Goal: Task Accomplishment & Management: Use online tool/utility

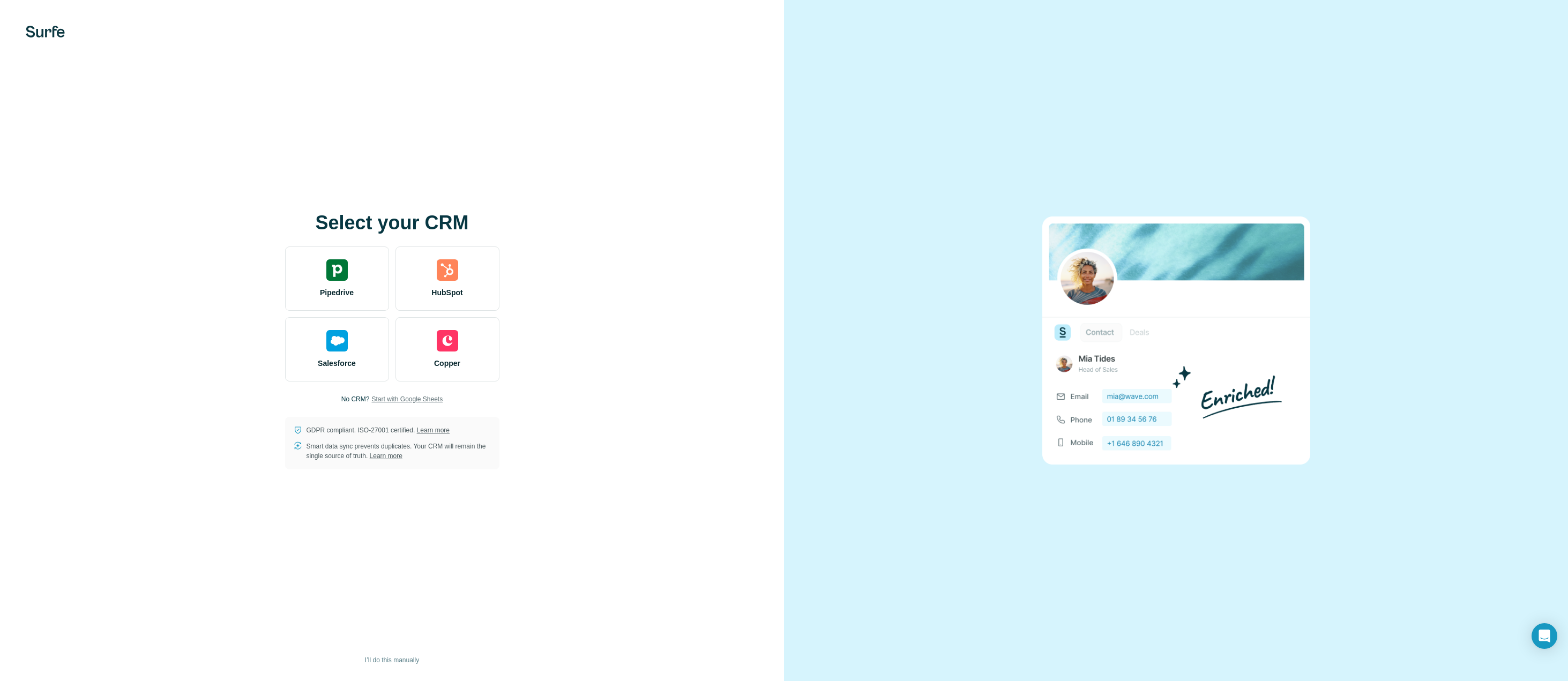
click at [400, 398] on span "Start with Google Sheets" at bounding box center [407, 399] width 72 height 9
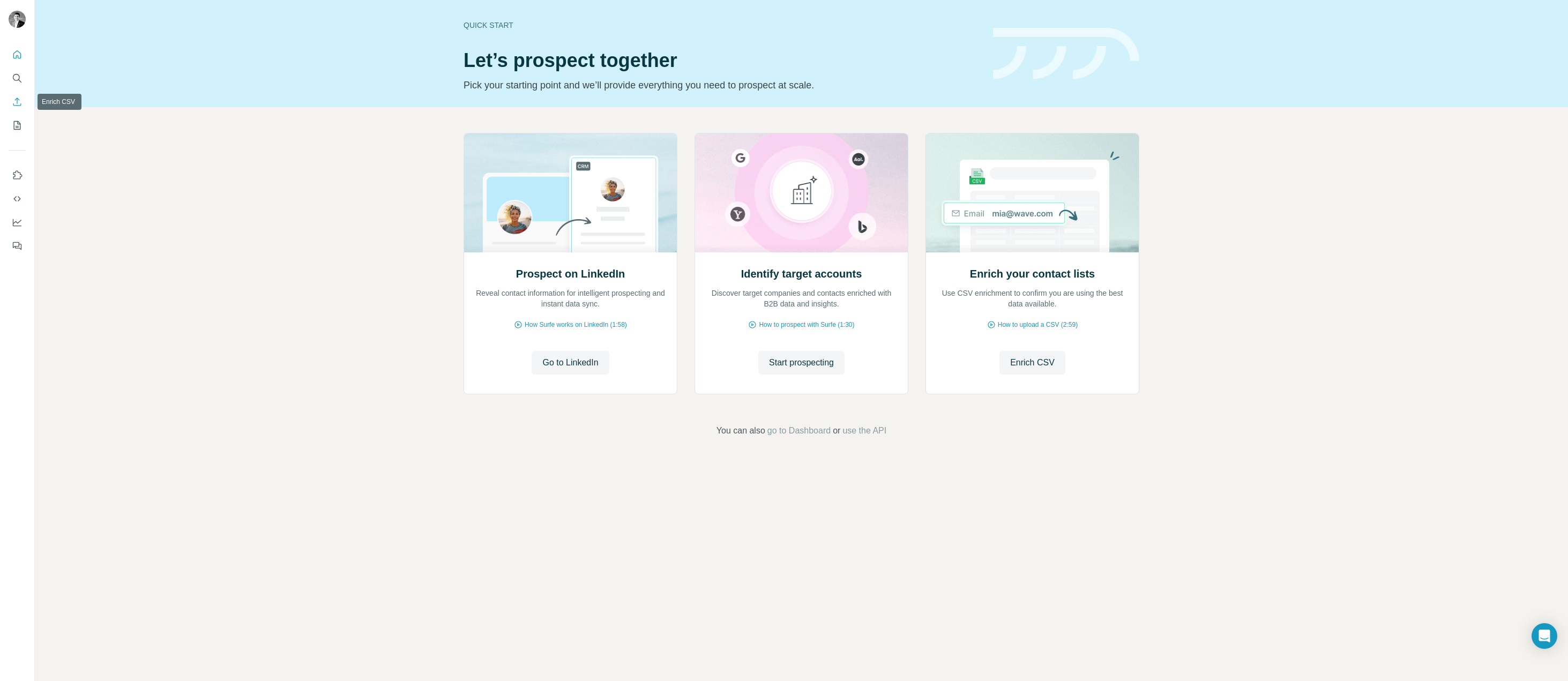
click at [17, 98] on icon "Enrich CSV" at bounding box center [17, 101] width 8 height 8
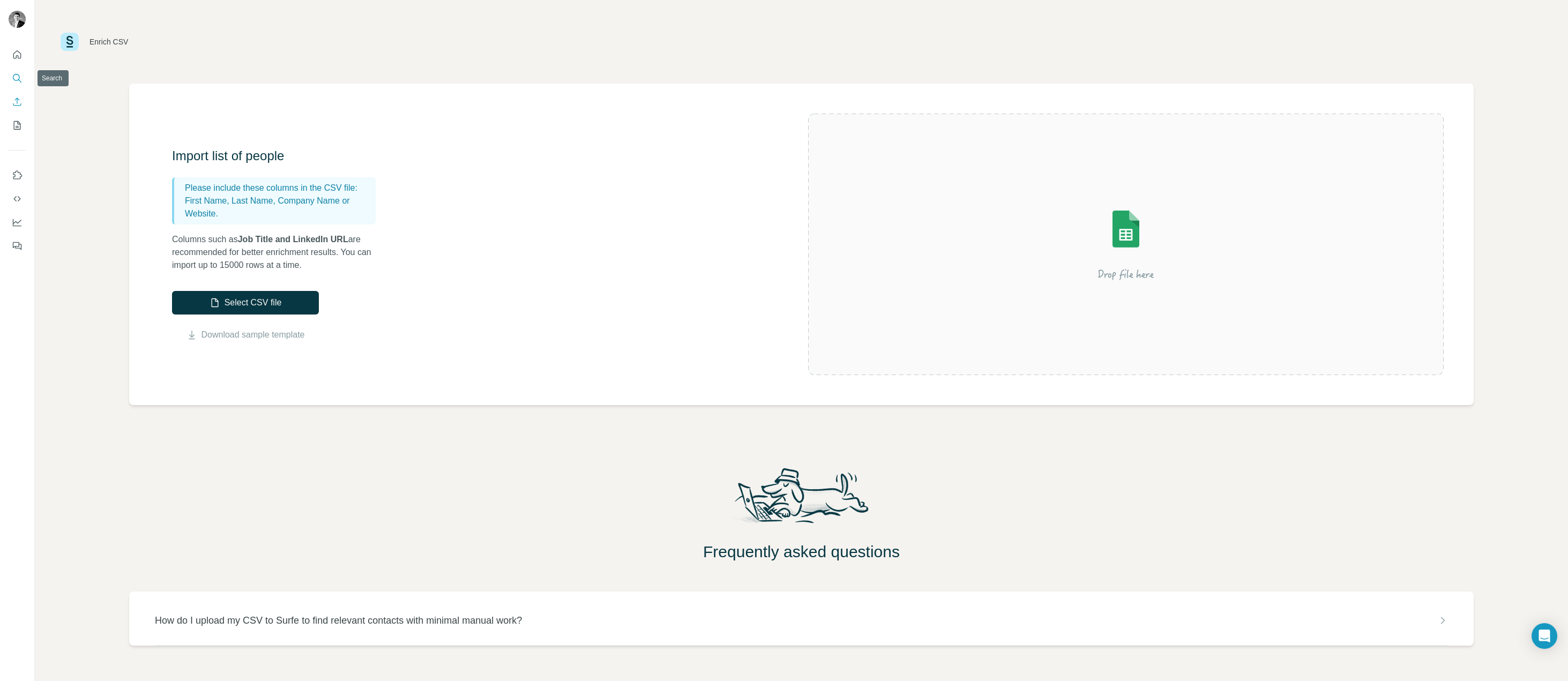
click at [16, 75] on icon "Search" at bounding box center [17, 79] width 11 height 11
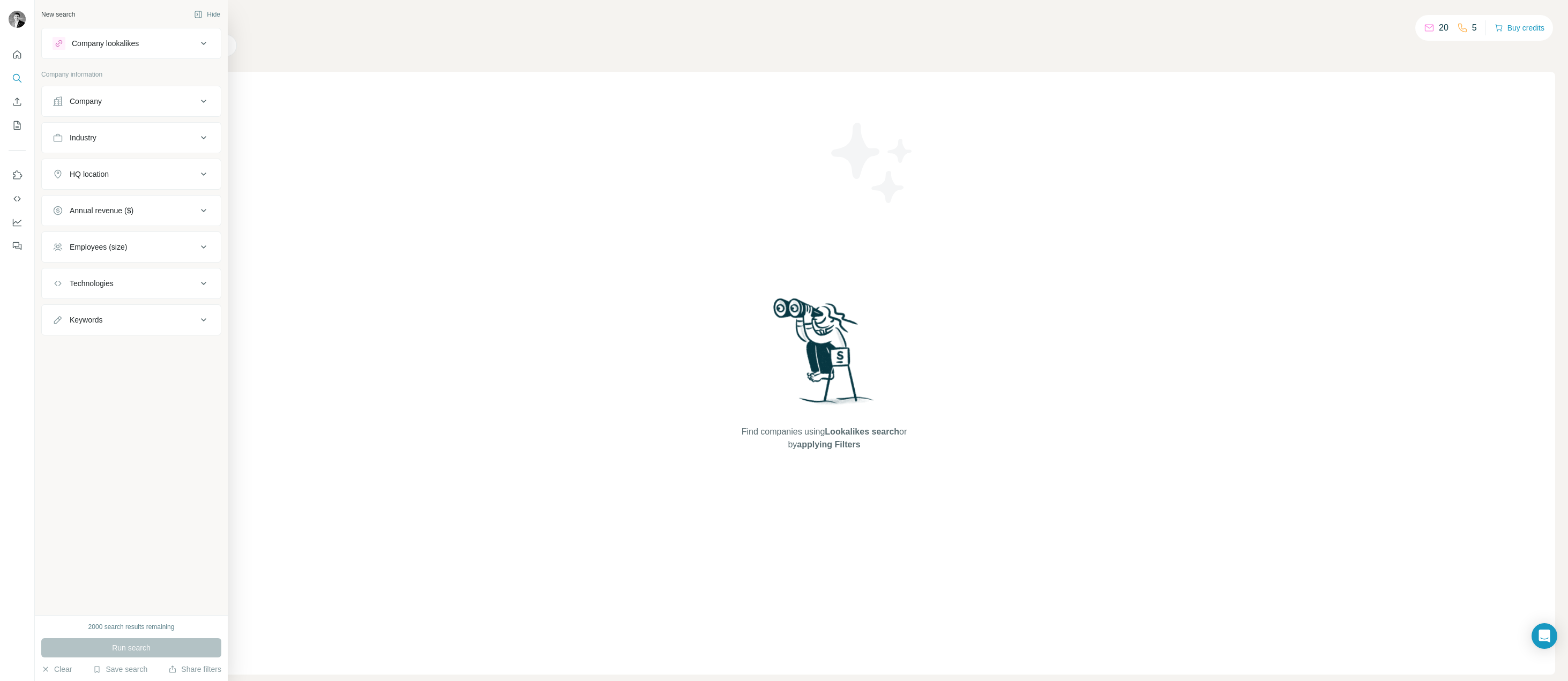
click at [137, 37] on div "Company lookalikes" at bounding box center [125, 43] width 145 height 13
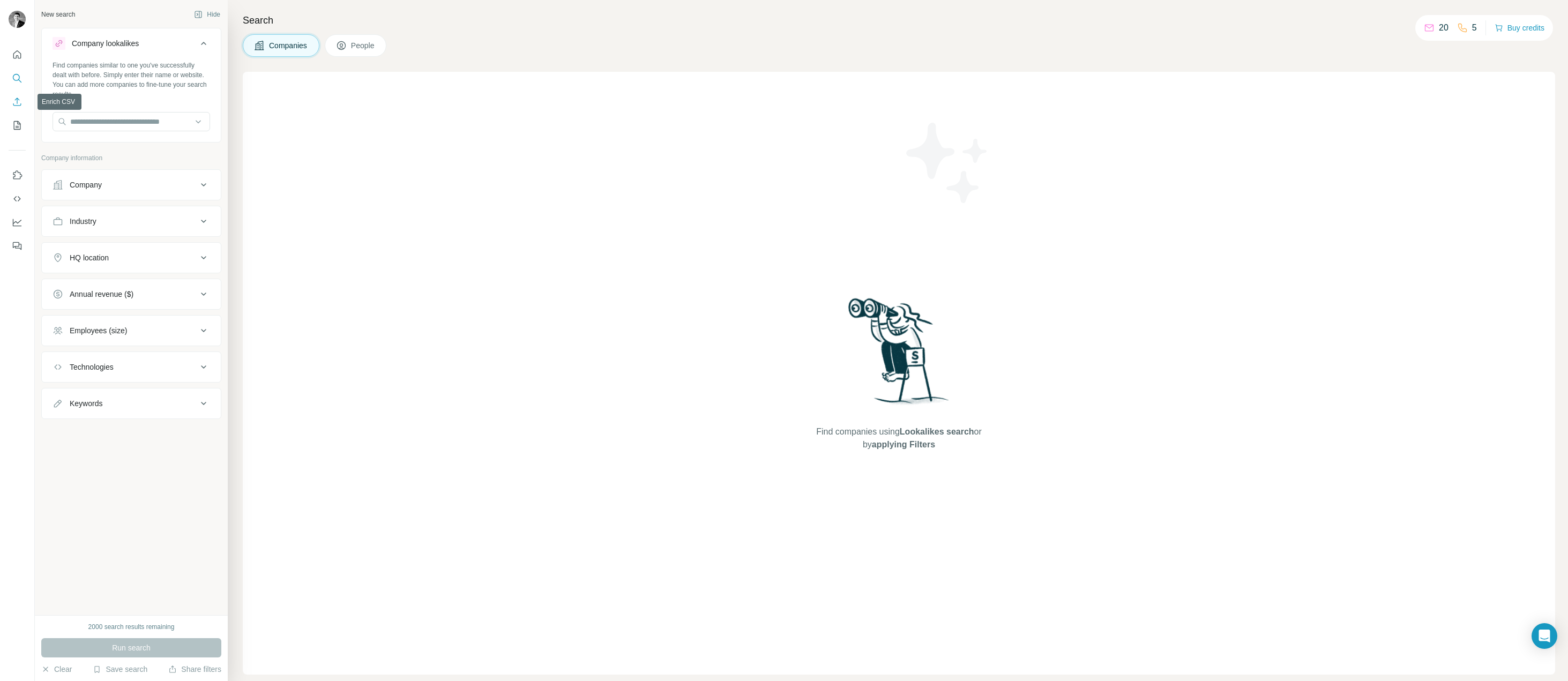
click at [17, 94] on button "Enrich CSV" at bounding box center [17, 101] width 17 height 20
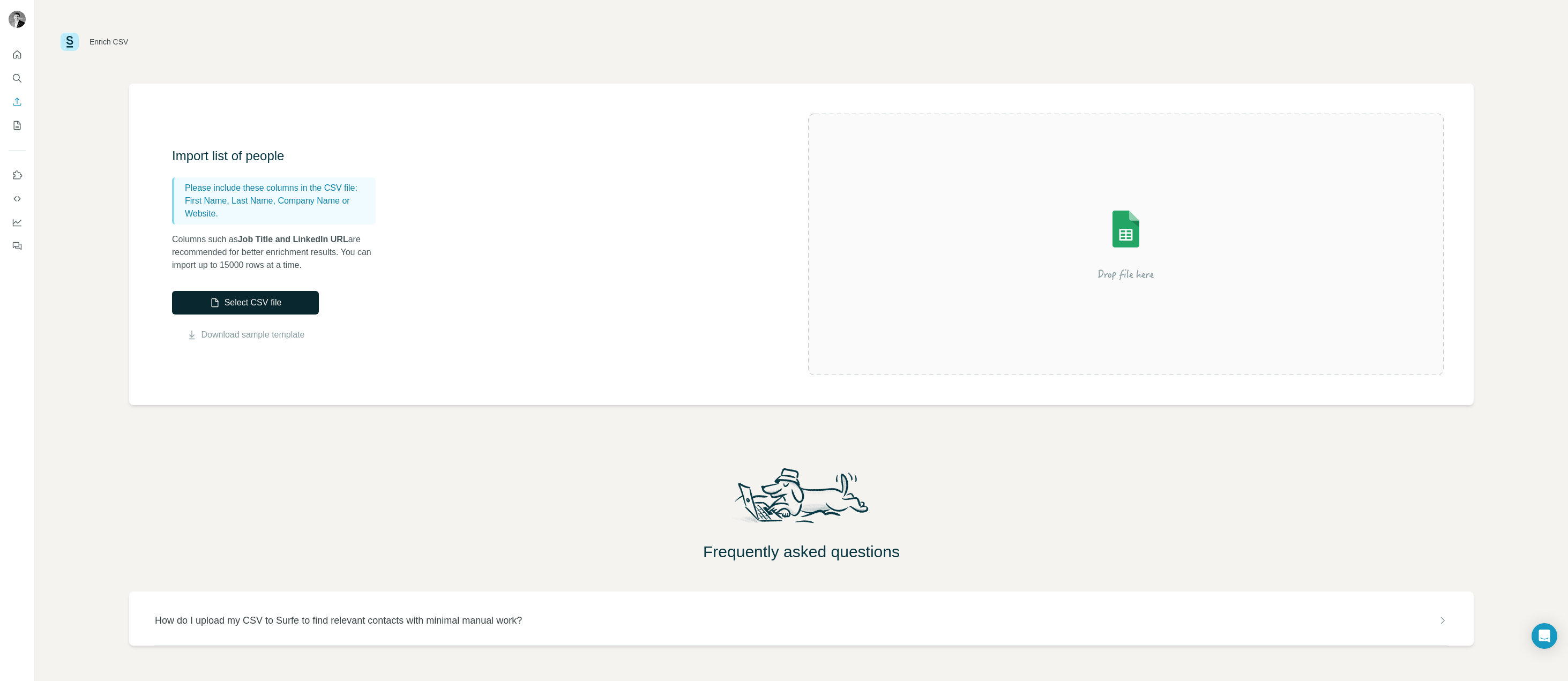
click at [245, 305] on button "Select CSV file" at bounding box center [245, 303] width 147 height 24
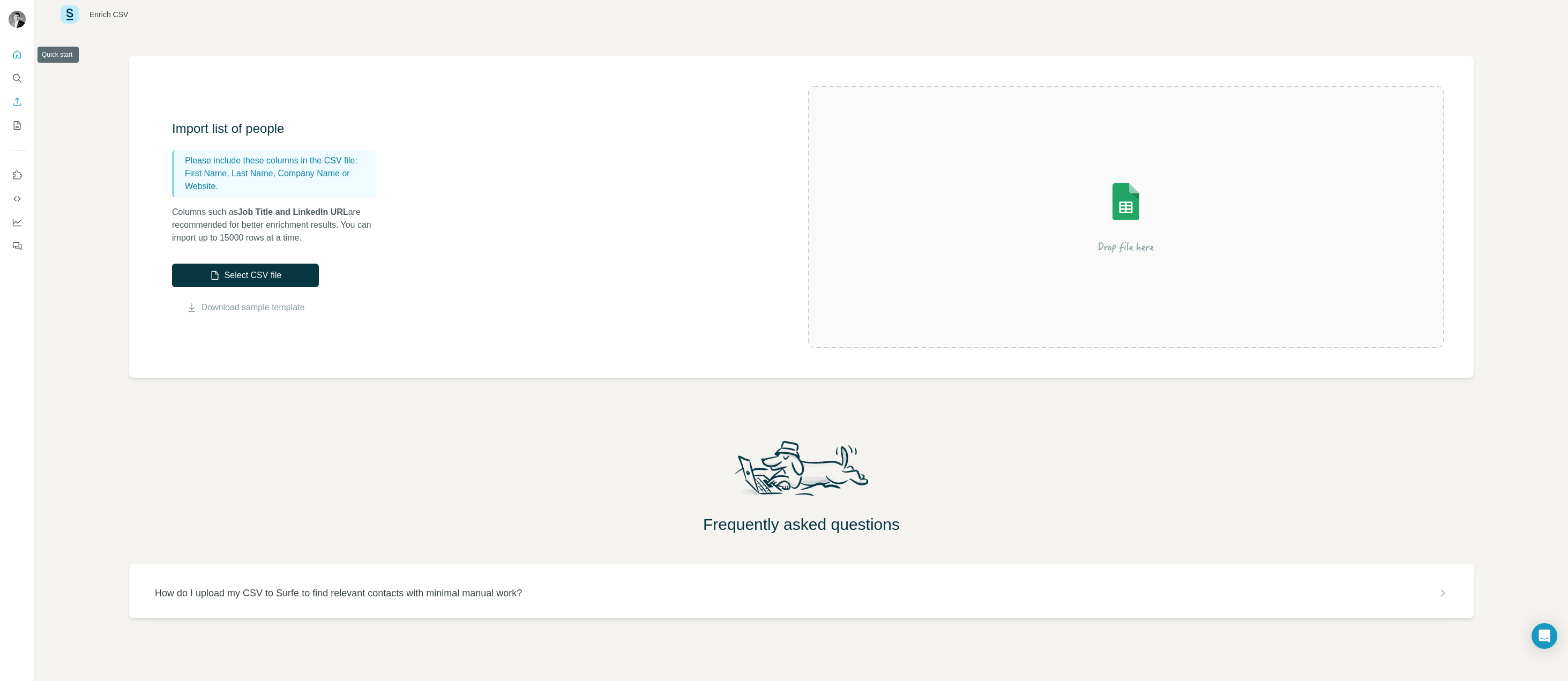
click at [20, 57] on icon "Quick start" at bounding box center [17, 55] width 11 height 11
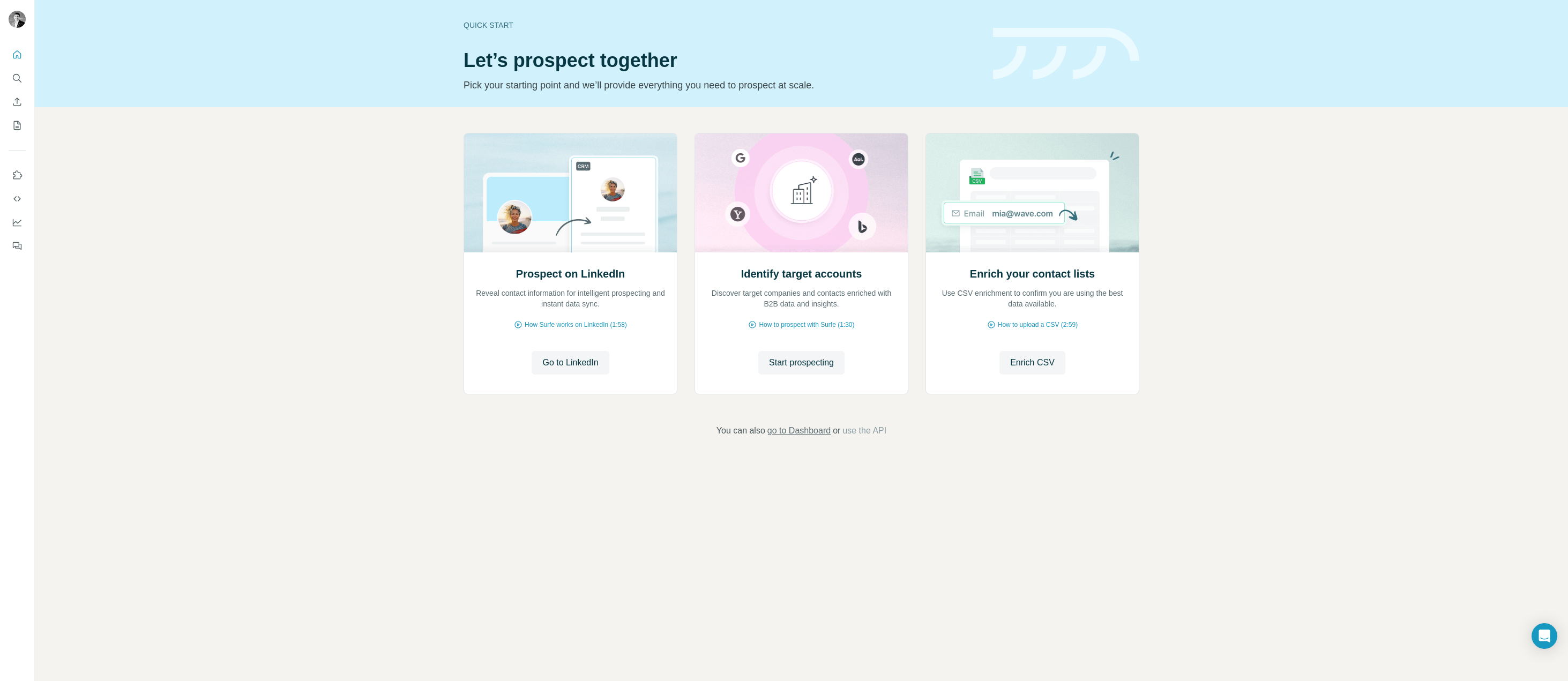
click at [812, 430] on span "go to Dashboard" at bounding box center [799, 431] width 63 height 13
